Goal: Information Seeking & Learning: Find specific fact

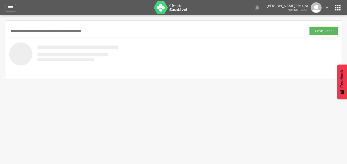
click at [79, 34] on input "text" at bounding box center [156, 31] width 295 height 9
type input "**********"
click at [309, 27] on button "Pesquisar" at bounding box center [323, 31] width 28 height 9
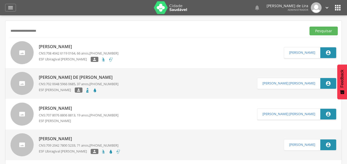
click at [116, 55] on link "[PERSON_NAME] CNS: 708 4042 6119 0164 , 66 anos, [PHONE_NUMBER] ESF Ubiragival …" at bounding box center [147, 52] width 273 height 23
type input "**********"
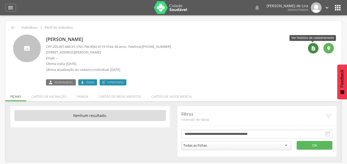
click at [316, 47] on div "" at bounding box center [313, 48] width 11 height 11
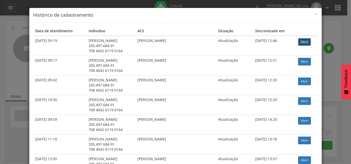
click at [305, 41] on link "Abrir" at bounding box center [304, 42] width 13 height 8
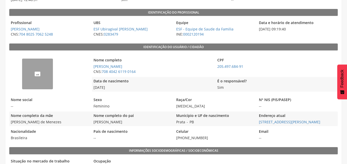
scroll to position [103, 0]
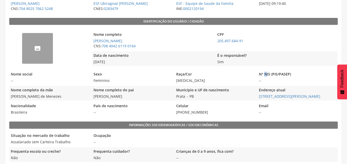
drag, startPoint x: 267, startPoint y: 78, endPoint x: 272, endPoint y: 76, distance: 5.6
click at [266, 77] on legend "N° NIS (PIS/PASEP)" at bounding box center [297, 75] width 80 height 6
drag, startPoint x: 259, startPoint y: 83, endPoint x: 260, endPoint y: 79, distance: 4.0
click at [259, 79] on span "--" at bounding box center [297, 80] width 80 height 5
drag, startPoint x: 277, startPoint y: 82, endPoint x: 262, endPoint y: 82, distance: 14.9
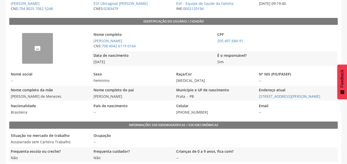
click at [262, 82] on span "--" at bounding box center [297, 80] width 80 height 5
drag, startPoint x: 262, startPoint y: 81, endPoint x: 253, endPoint y: 81, distance: 8.7
click at [253, 81] on div "Nome social -- Sexo Feminino Raça/Cor Parda N° NIS (PIS/PASEP) --" at bounding box center [173, 77] width 328 height 15
click at [292, 81] on span "--" at bounding box center [297, 80] width 80 height 5
click at [285, 81] on span "--" at bounding box center [297, 80] width 80 height 5
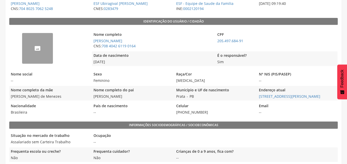
click at [285, 81] on span "--" at bounding box center [297, 80] width 80 height 5
click at [243, 78] on legend "Raça/Cor" at bounding box center [215, 75] width 80 height 6
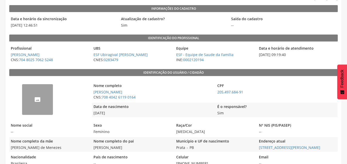
scroll to position [128, 0]
